Goal: Find specific fact: Find specific fact

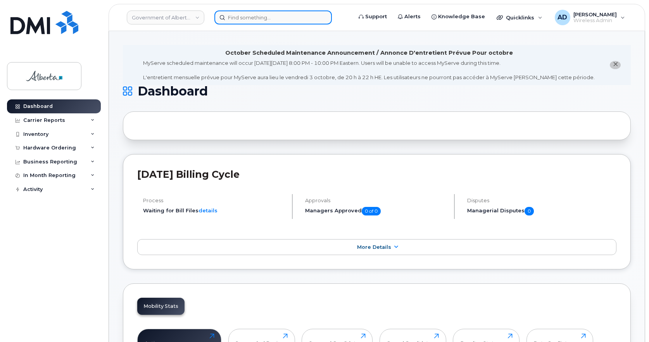
click at [246, 19] on input at bounding box center [272, 17] width 117 height 14
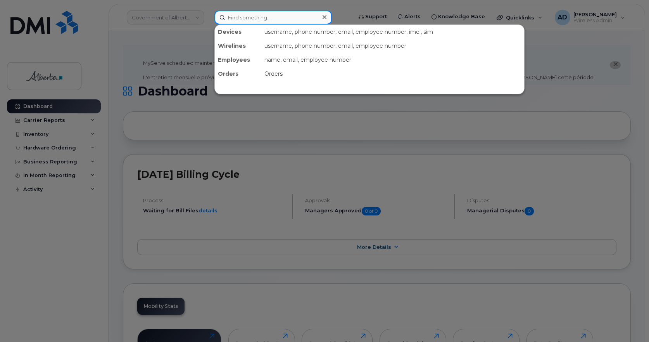
paste input "[PERSON_NAME]"
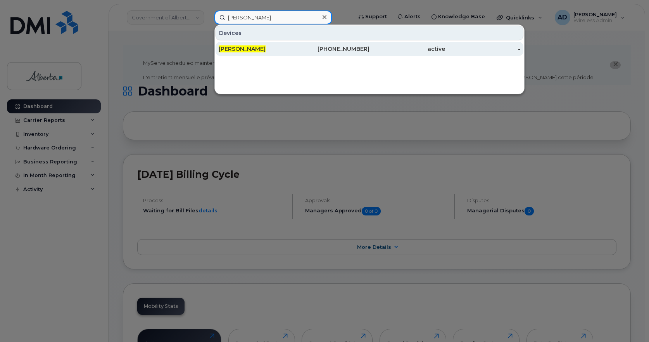
type input "[PERSON_NAME]"
click at [238, 45] on div "[PERSON_NAME]" at bounding box center [257, 49] width 76 height 8
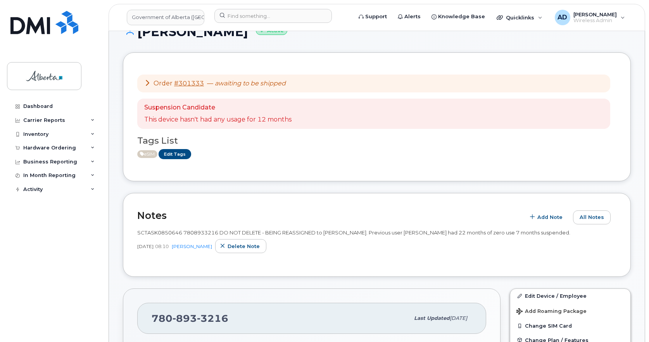
scroll to position [116, 0]
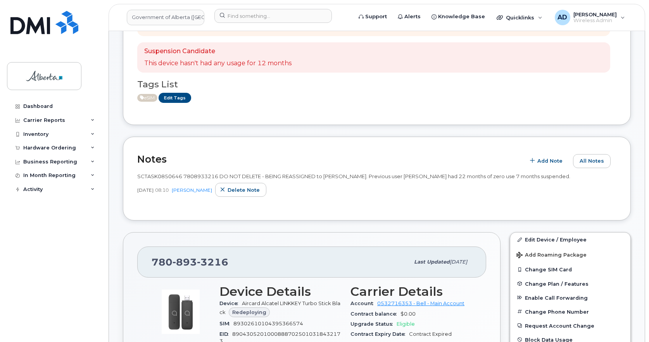
click at [192, 261] on span "893" at bounding box center [185, 262] width 24 height 12
copy span "[PHONE_NUMBER]"
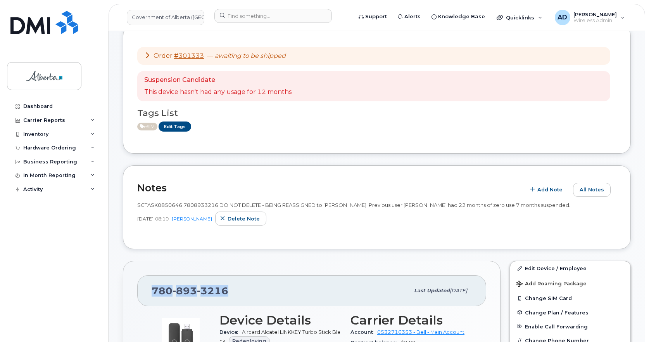
scroll to position [0, 0]
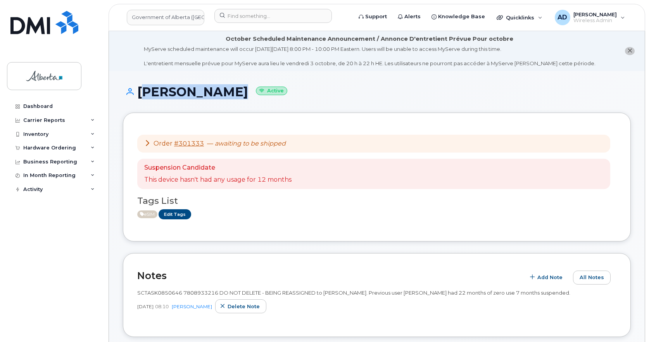
drag, startPoint x: 176, startPoint y: 97, endPoint x: 139, endPoint y: 95, distance: 36.5
click at [139, 95] on h1 "[PERSON_NAME] Active" at bounding box center [377, 92] width 508 height 14
copy h1 "[PERSON_NAME]"
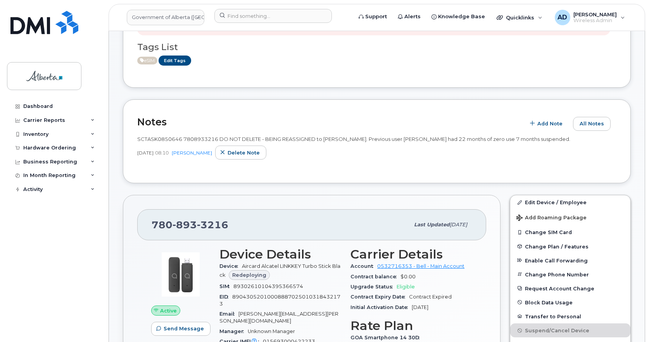
scroll to position [155, 0]
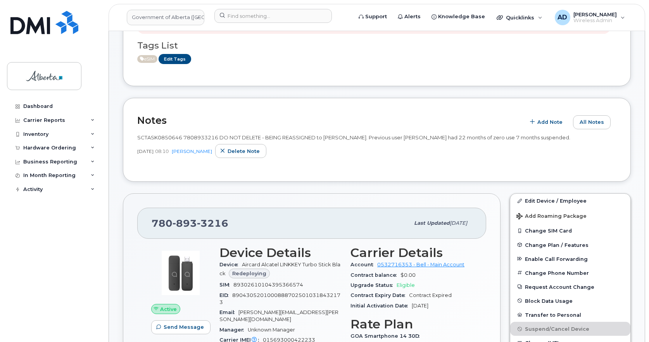
click at [197, 227] on span "3216" at bounding box center [212, 223] width 31 height 12
copy span "[PHONE_NUMBER]"
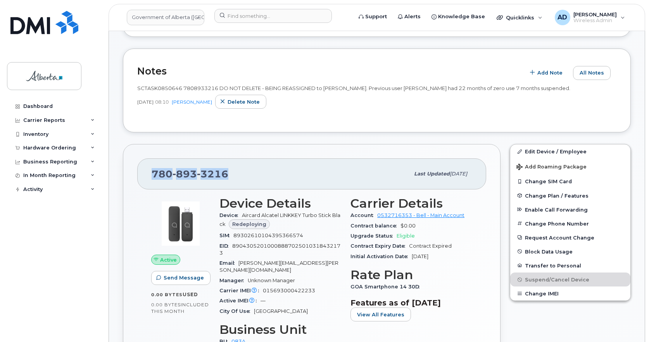
scroll to position [194, 0]
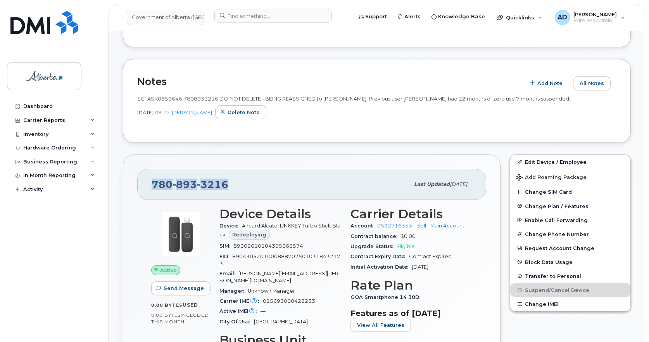
click at [264, 183] on div "[PHONE_NUMBER]" at bounding box center [281, 184] width 258 height 16
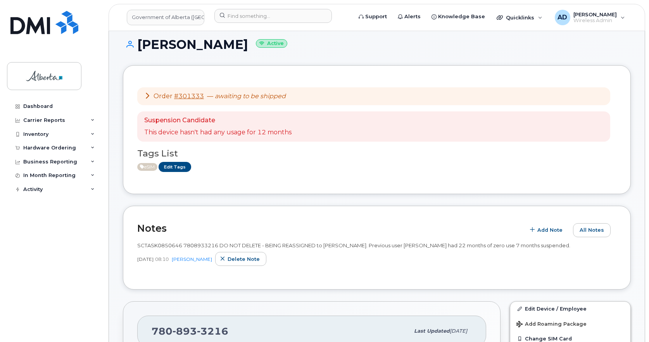
scroll to position [116, 0]
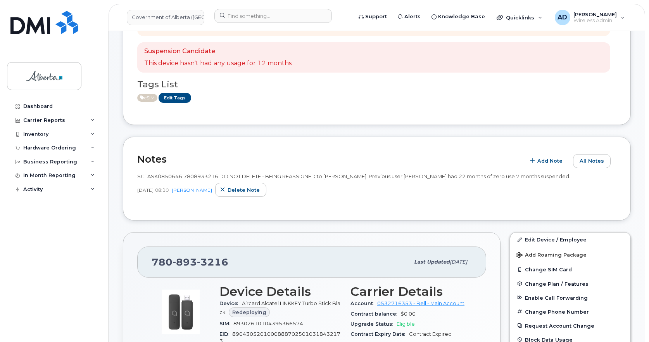
click at [199, 176] on span "SCTASK0850646 7808933216 DO NOT DELETE - BEING REASSIGNED to [PERSON_NAME]. Pre…" at bounding box center [353, 176] width 433 height 6
click at [200, 174] on span "SCTASK0850646 7808933216 DO NOT DELETE - BEING REASSIGNED to [PERSON_NAME]. Pre…" at bounding box center [353, 176] width 433 height 6
drag, startPoint x: 200, startPoint y: 259, endPoint x: 238, endPoint y: 257, distance: 38.0
click at [238, 257] on div "[PHONE_NUMBER]" at bounding box center [281, 262] width 258 height 16
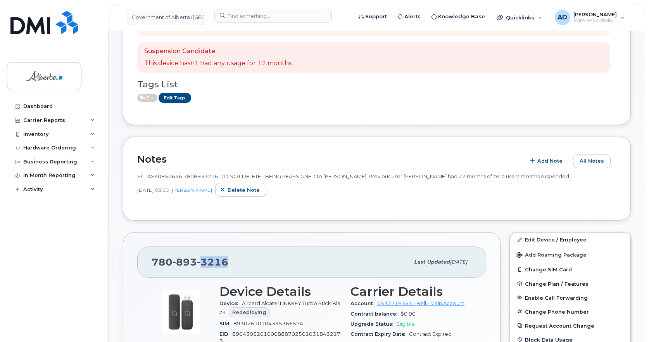
click at [241, 258] on div "[PHONE_NUMBER]" at bounding box center [281, 262] width 258 height 16
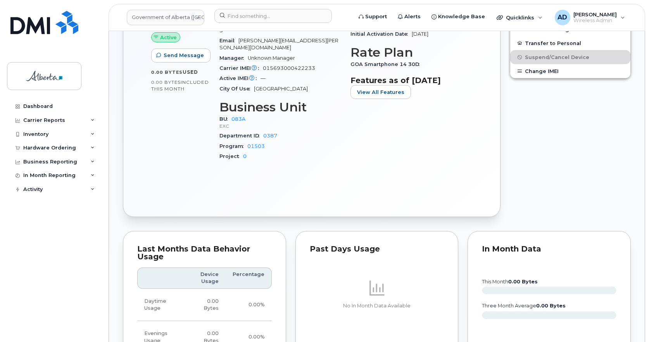
scroll to position [271, 0]
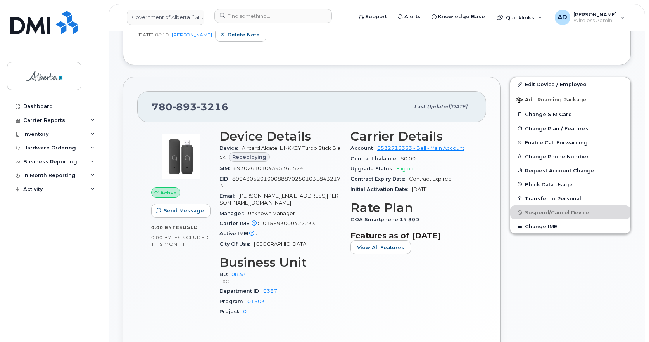
drag, startPoint x: 427, startPoint y: 219, endPoint x: 345, endPoint y: 219, distance: 81.0
click at [345, 219] on div "Device Details Device Aircard Alcatel LINKKEY Turbo Stick Black Redeploying SIM…" at bounding box center [346, 225] width 262 height 203
click at [330, 220] on div "Carrier IMEI Carrier IMEI is reported during the last billing cycle or change o…" at bounding box center [280, 223] width 122 height 10
click at [412, 299] on div "Carrier Details Account 0532716353 - Bell - Main Account Contract balance $0.00…" at bounding box center [411, 225] width 131 height 203
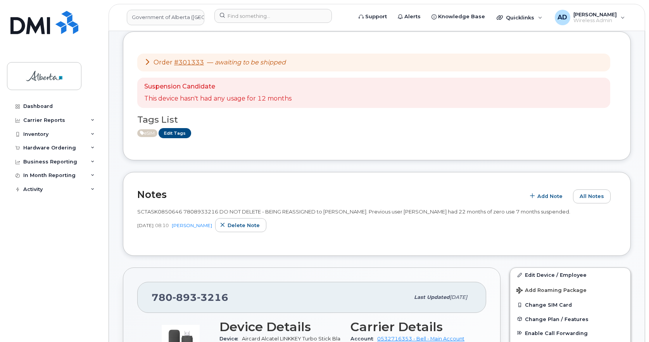
scroll to position [0, 0]
